Goal: Task Accomplishment & Management: Use online tool/utility

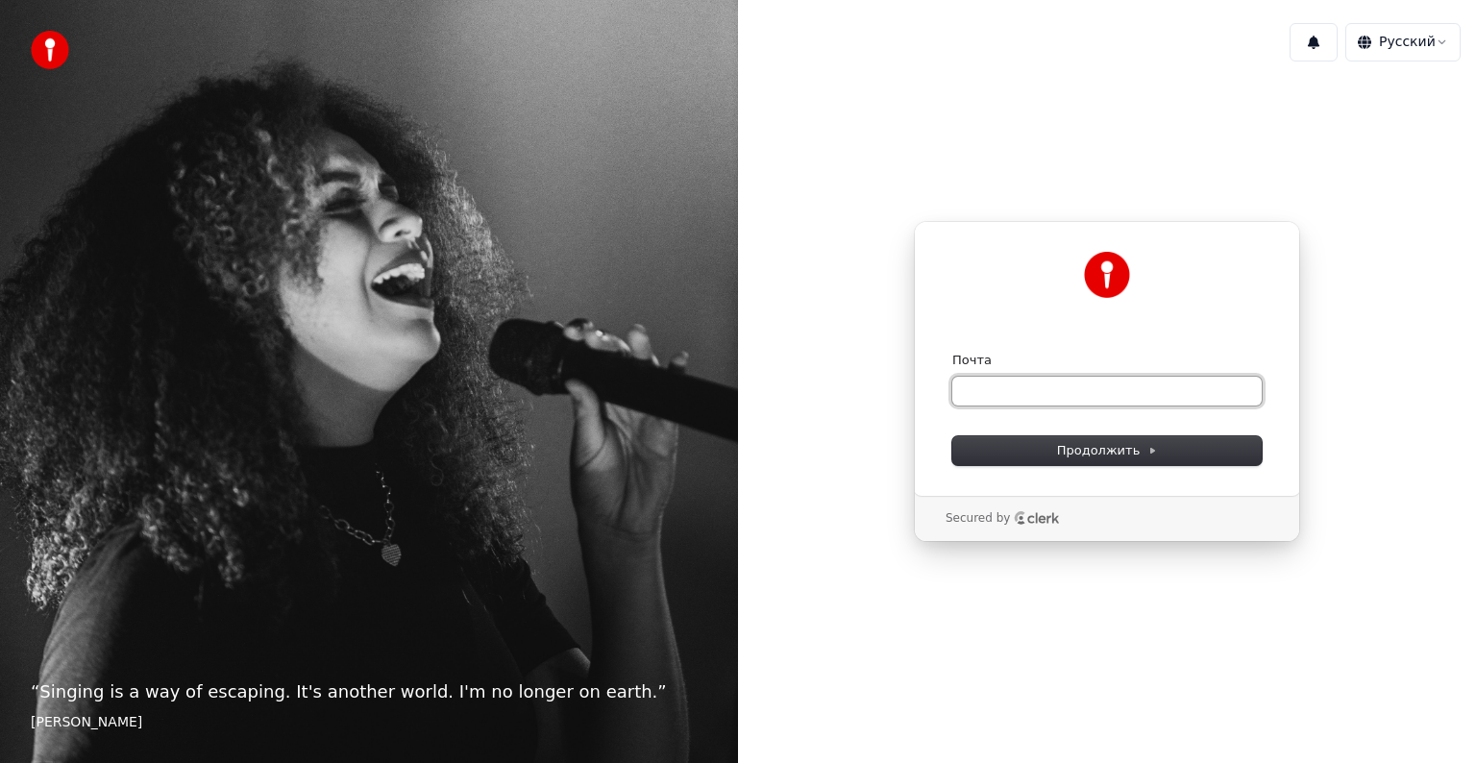
click at [980, 389] on input "Почта" at bounding box center [1106, 391] width 309 height 29
type input "*"
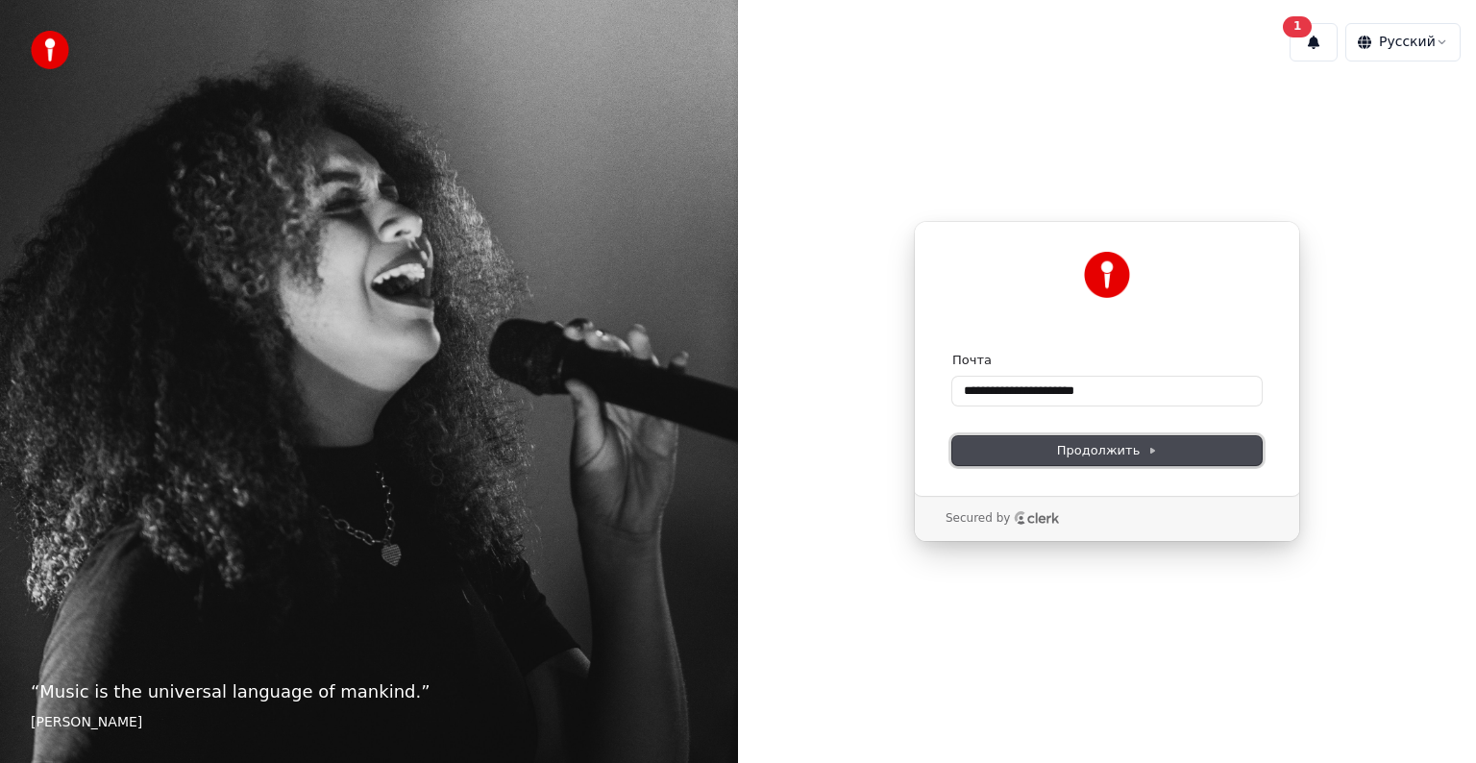
click at [971, 450] on button "Продолжить" at bounding box center [1106, 450] width 309 height 29
type input "**********"
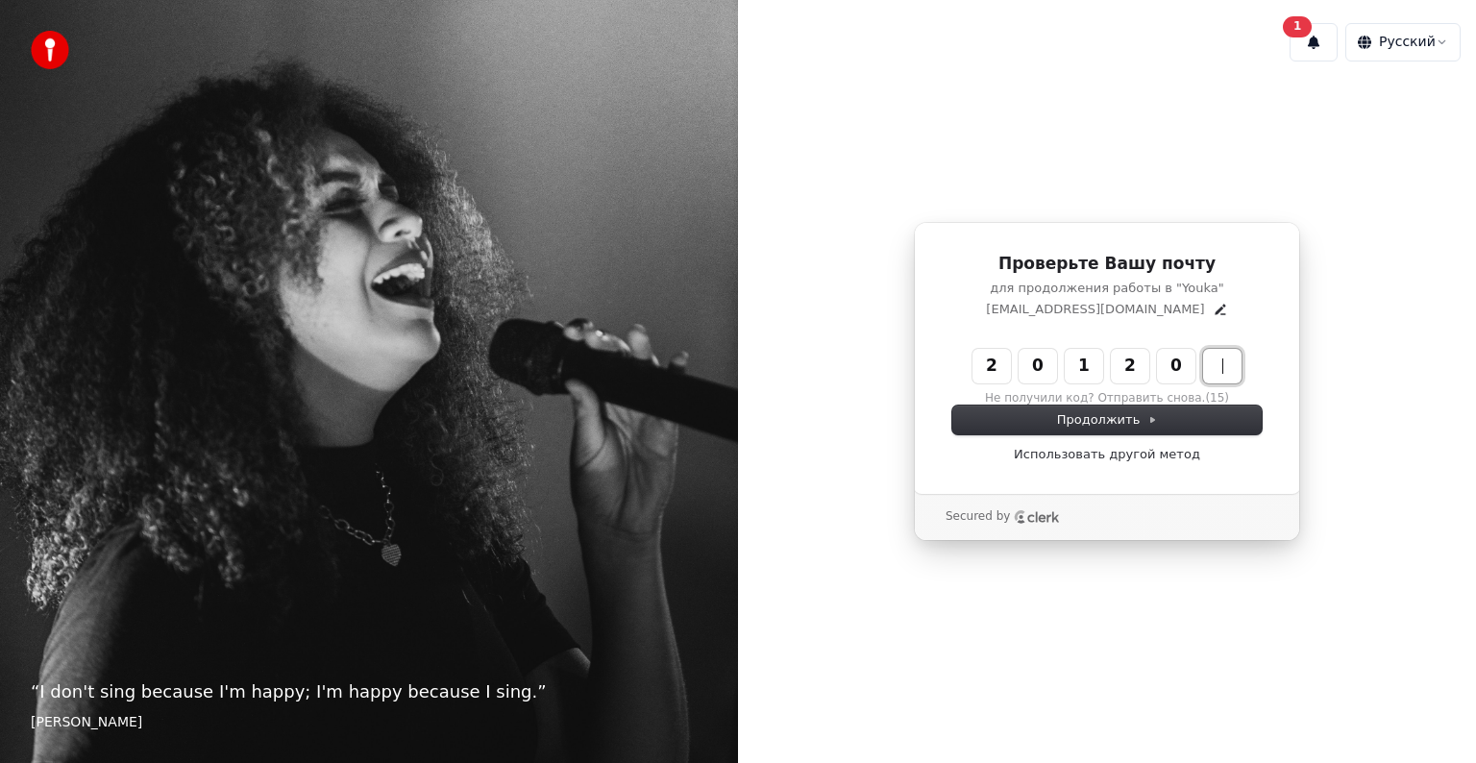
type input "******"
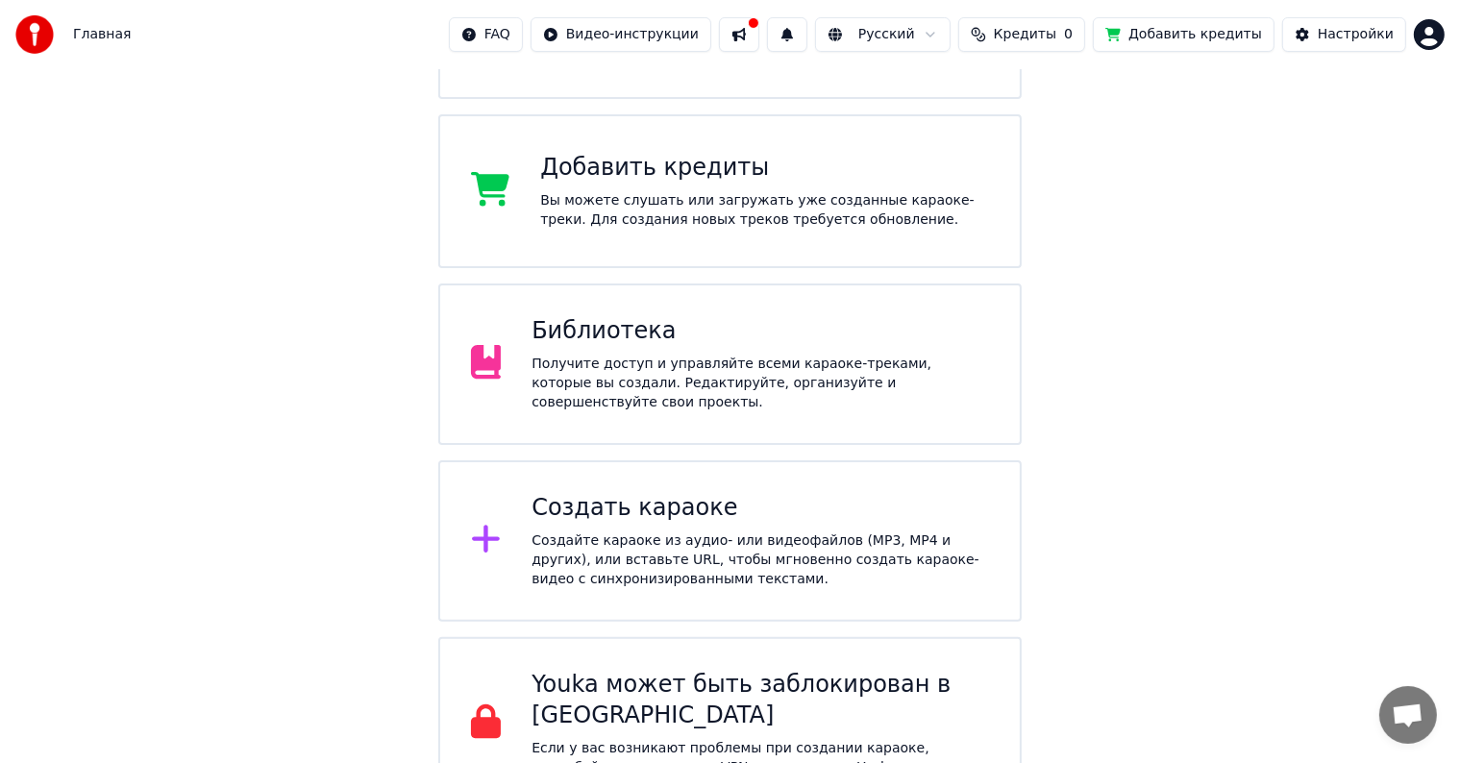
scroll to position [365, 0]
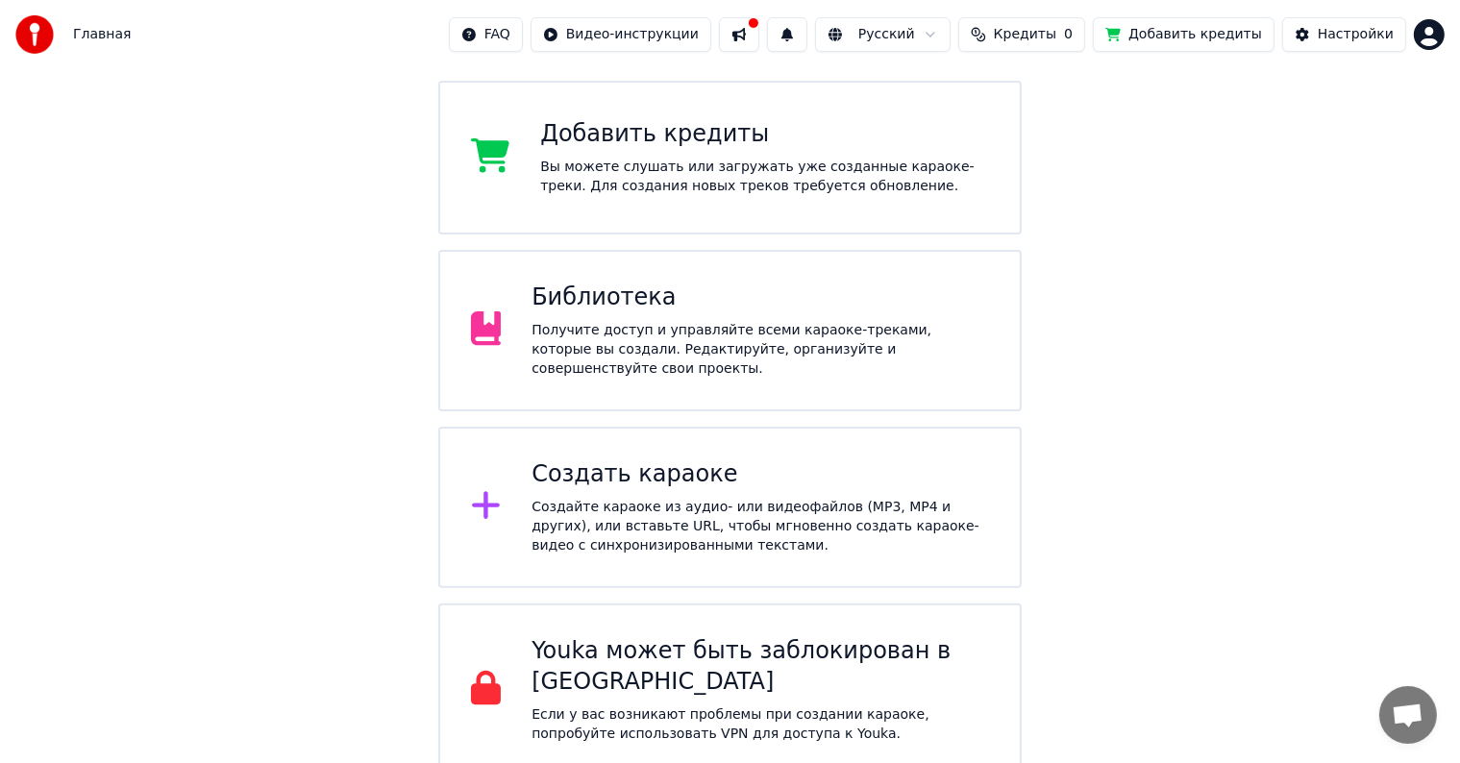
click at [794, 498] on div "Создайте караоке из аудио- или видеофайлов (MP3, MP4 и других), или вставьте UR…" at bounding box center [759, 527] width 457 height 58
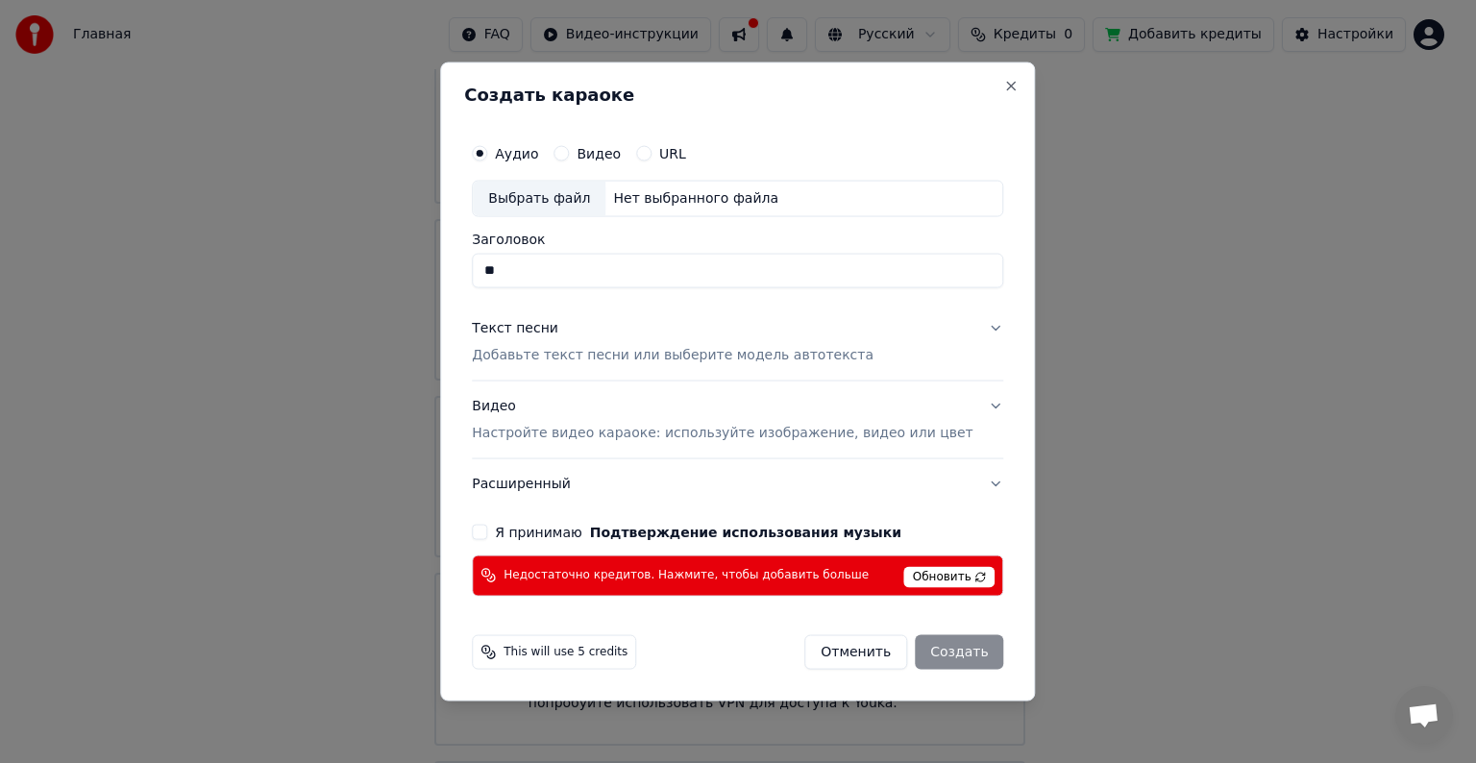
type input "*"
click at [487, 530] on button "Я принимаю Подтверждение использования музыки" at bounding box center [479, 531] width 15 height 15
click at [923, 650] on div "Отменить Создать" at bounding box center [903, 651] width 199 height 35
click at [904, 574] on span "Обновить" at bounding box center [949, 576] width 91 height 21
click at [586, 208] on div "Выбрать файл" at bounding box center [539, 199] width 133 height 35
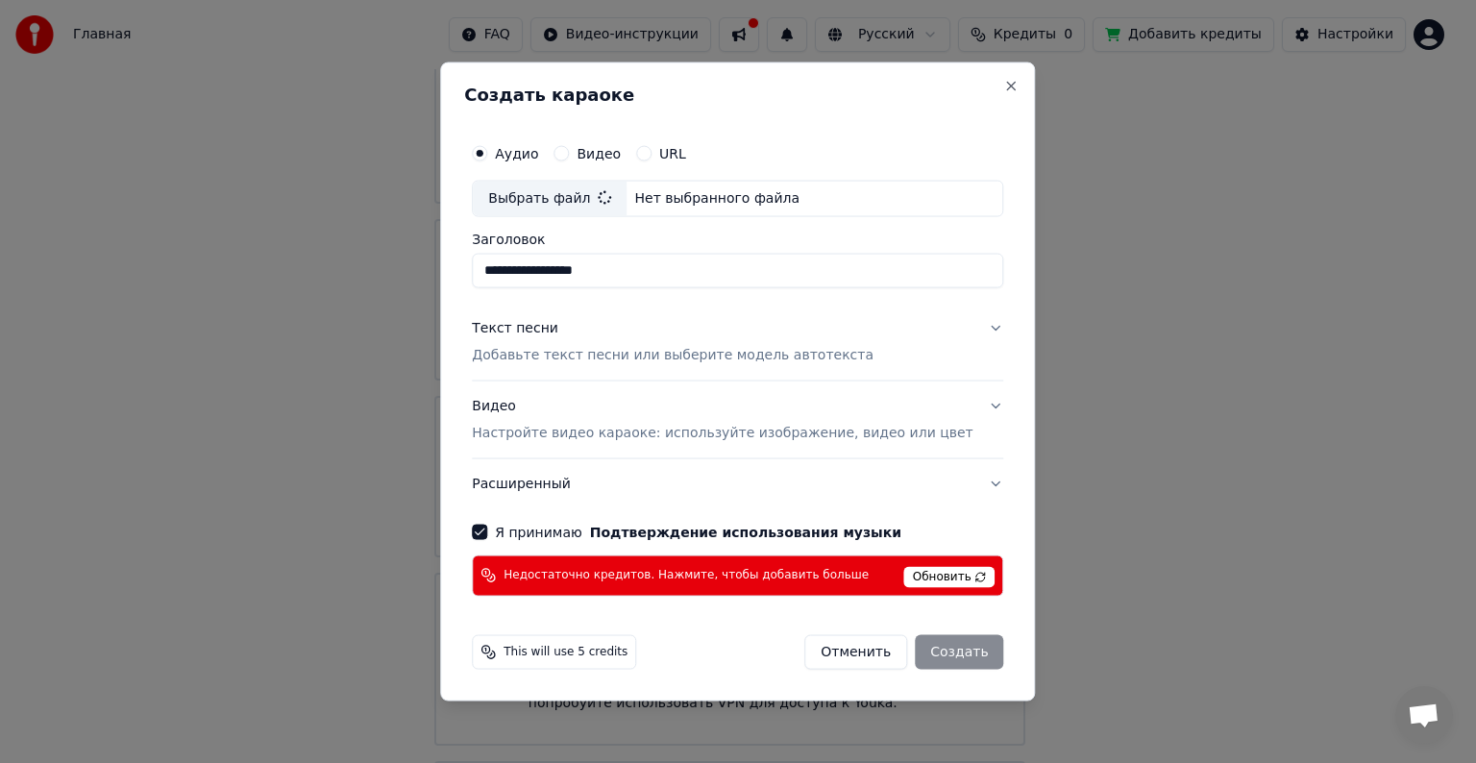
type input "**********"
click at [930, 660] on div "Отменить Создать" at bounding box center [903, 651] width 199 height 35
click at [589, 657] on span "This will use 4 credits" at bounding box center [566, 651] width 124 height 15
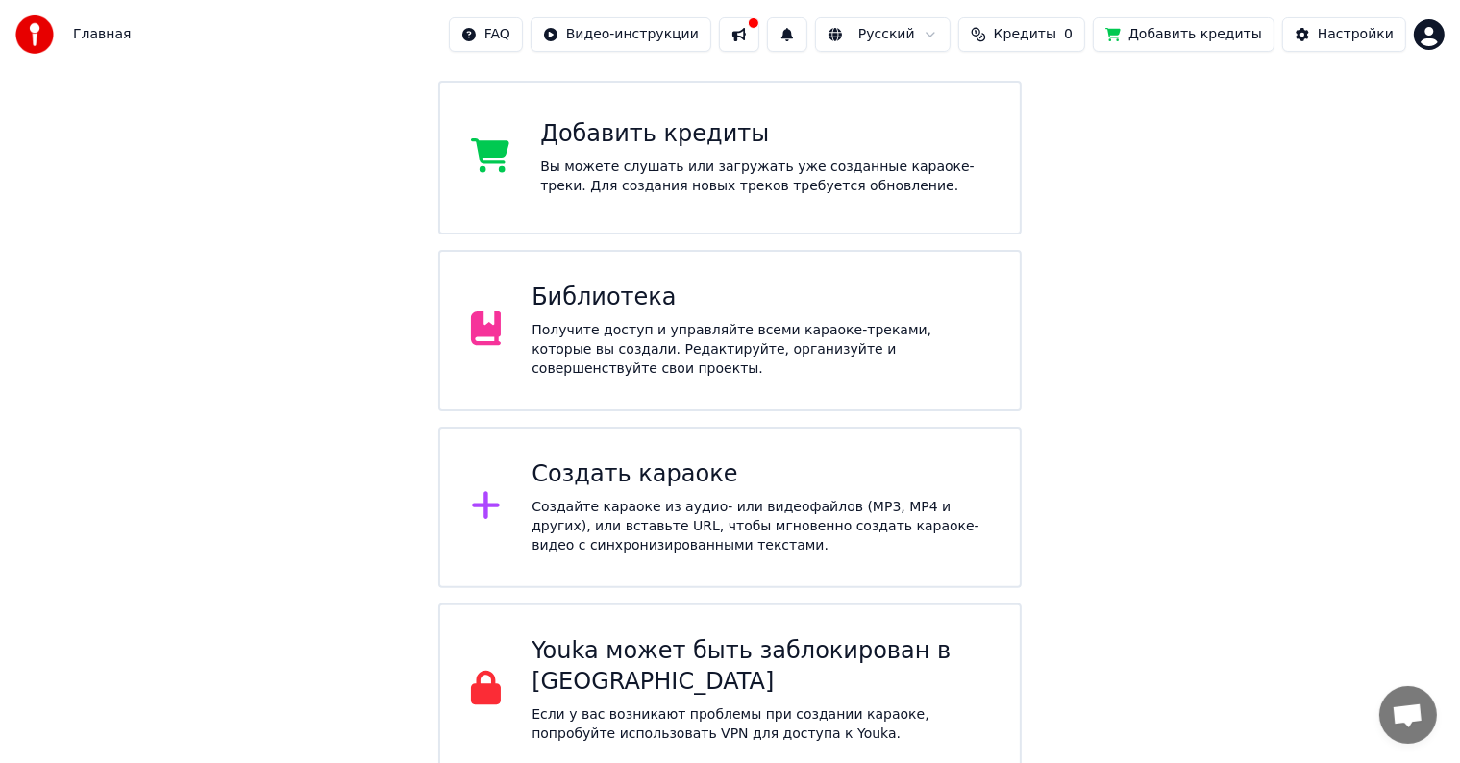
click at [1015, 41] on span "Кредиты" at bounding box center [1025, 34] width 62 height 19
click at [1180, 44] on button "Добавить кредиты" at bounding box center [1184, 34] width 182 height 35
